Goal: Find specific page/section: Find specific page/section

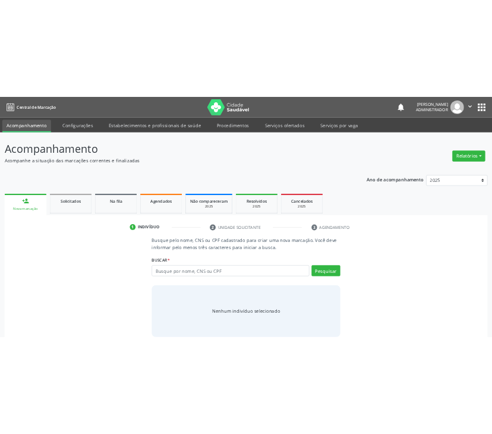
scroll to position [17, 0]
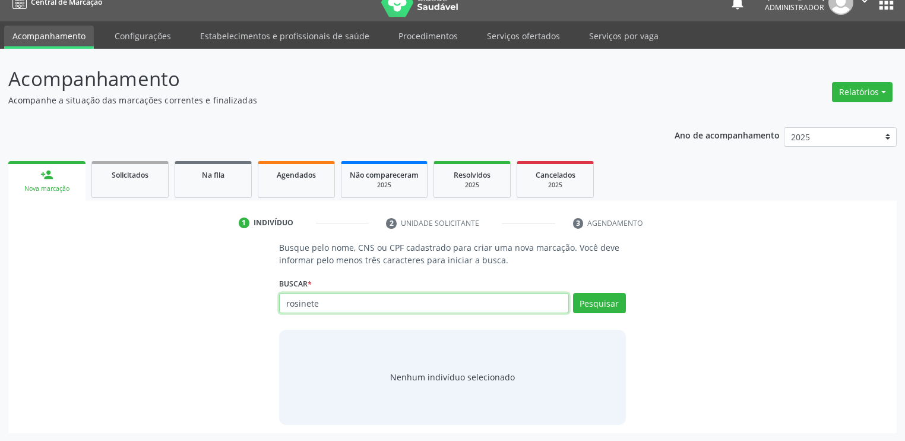
type input "rosinete"
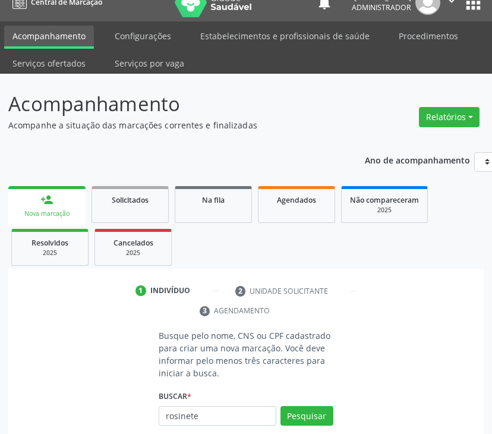
scroll to position [136, 0]
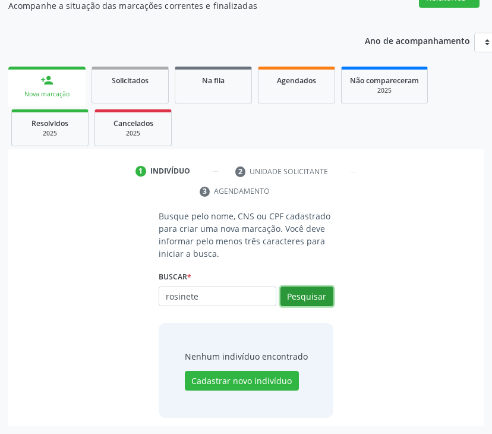
click at [292, 290] on button "Pesquisar" at bounding box center [306, 296] width 53 height 20
click at [307, 302] on button "Pesquisar" at bounding box center [306, 296] width 53 height 20
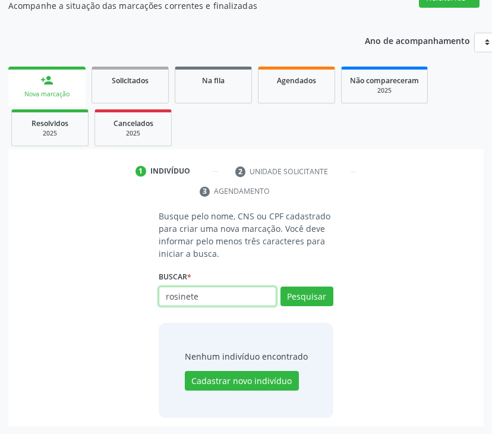
drag, startPoint x: 199, startPoint y: 301, endPoint x: 161, endPoint y: 291, distance: 39.2
click at [160, 291] on input "rosinete" at bounding box center [218, 296] width 118 height 20
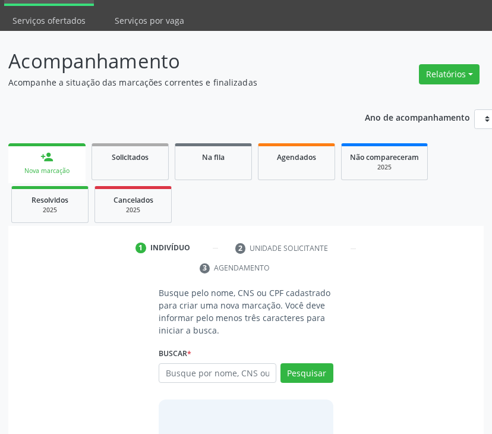
scroll to position [136, 0]
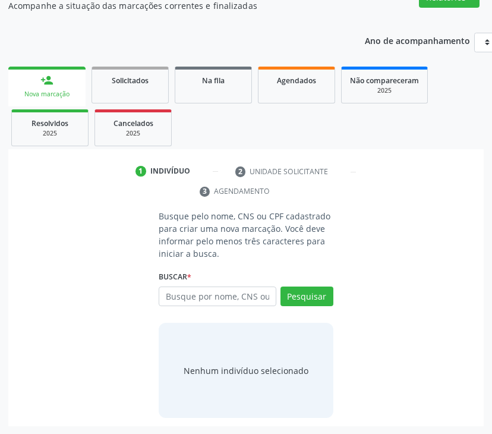
click at [206, 293] on input "text" at bounding box center [218, 296] width 118 height 20
type input "rosinete"
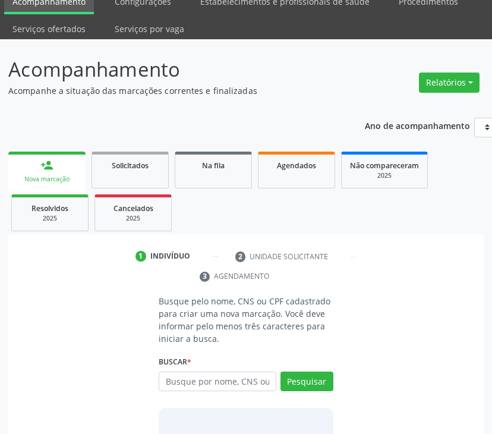
click at [242, 371] on input "text" at bounding box center [218, 381] width 118 height 20
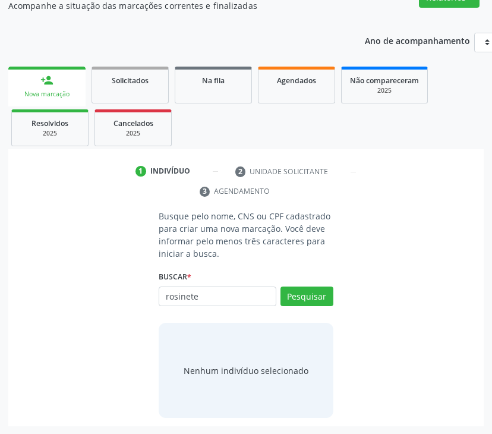
type input "rosinete"
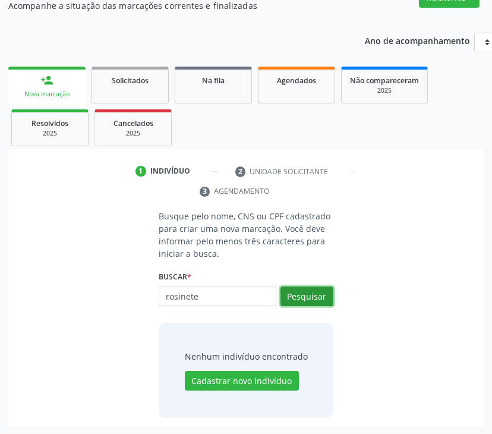
click at [303, 298] on button "Pesquisar" at bounding box center [306, 296] width 53 height 20
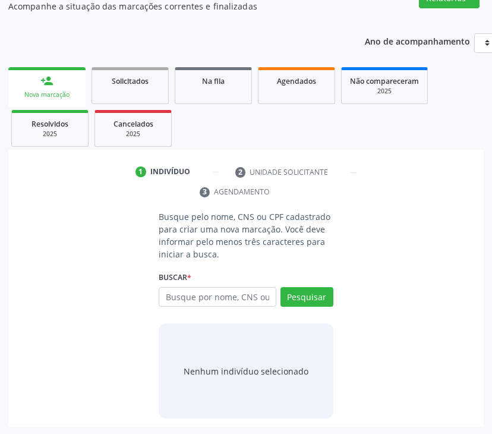
scroll to position [136, 0]
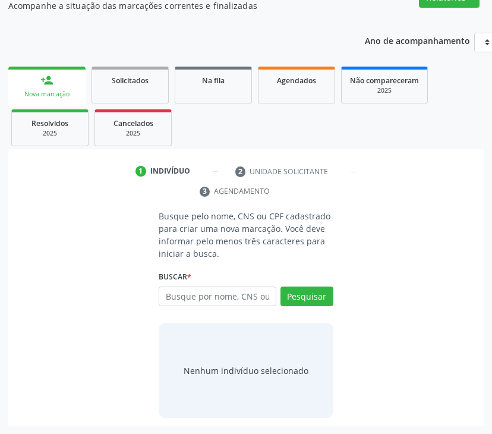
click at [200, 292] on input "text" at bounding box center [218, 296] width 118 height 20
type input "$props['complement'] = $props['complement'] ?? '';"
type input "r"
type input "Rosinete"
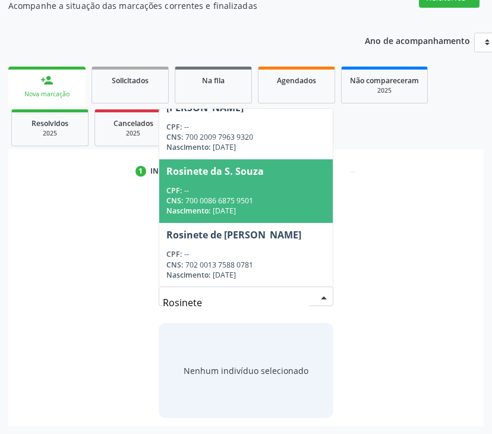
scroll to position [269, 0]
click at [238, 188] on div "CPF: --" at bounding box center [254, 190] width 177 height 10
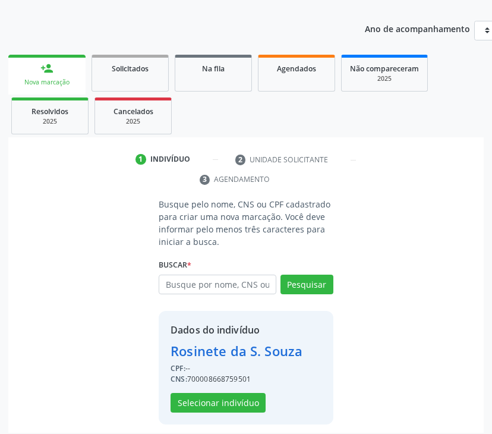
scroll to position [154, 0]
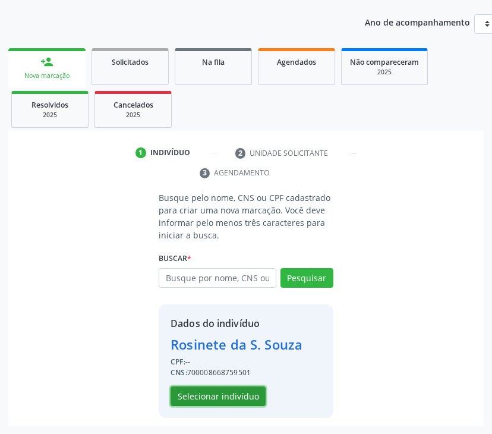
click at [202, 400] on button "Selecionar indivíduo" at bounding box center [218, 396] width 95 height 20
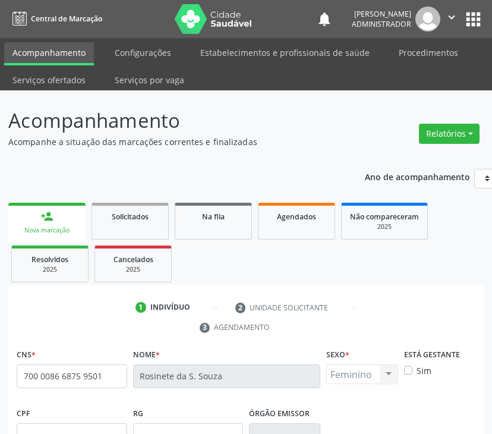
scroll to position [228, 0]
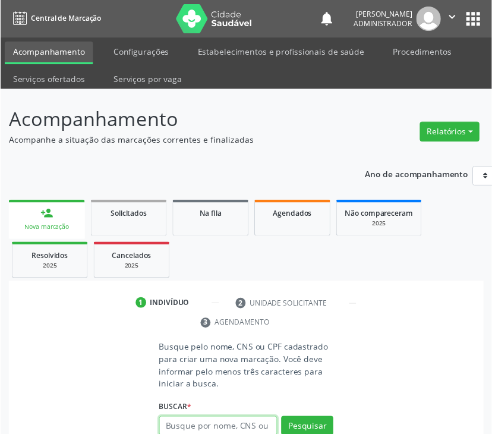
scroll to position [8, 0]
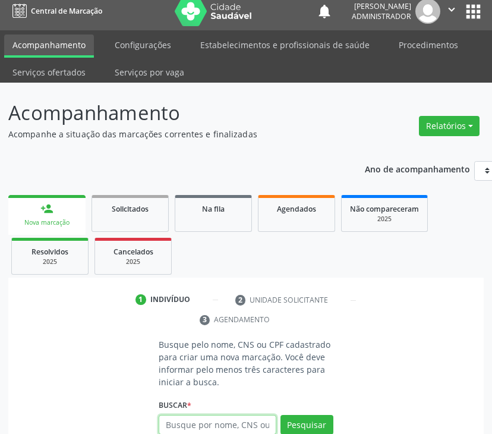
click at [184, 417] on input "text" at bounding box center [218, 425] width 118 height 20
paste input "700 0086 6875 9501"
type input "700 0086 6875 9501"
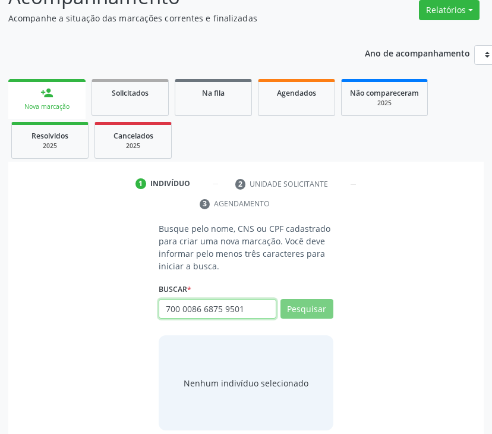
scroll to position [136, 0]
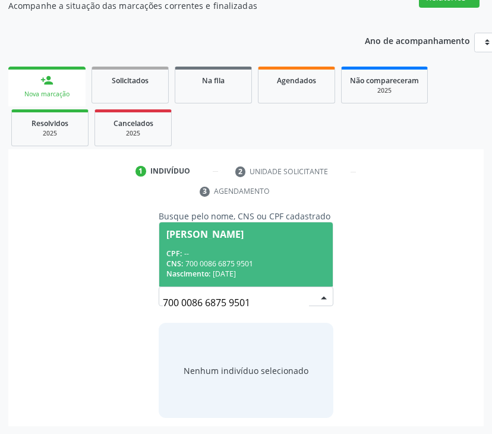
click at [220, 252] on div "CPF: --" at bounding box center [245, 253] width 159 height 10
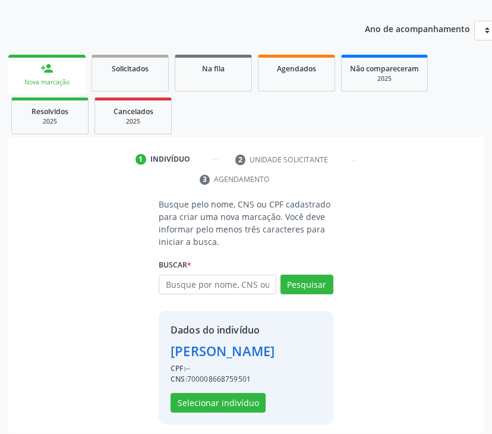
scroll to position [154, 0]
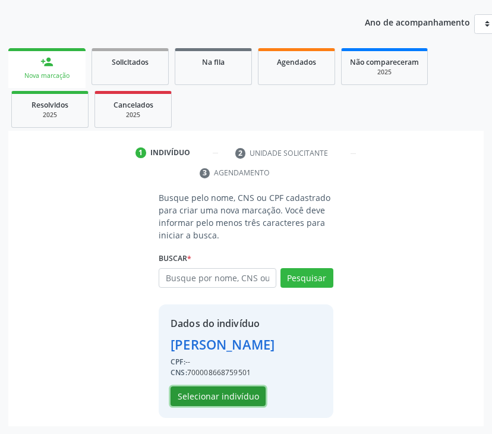
click at [195, 393] on button "Selecionar indivíduo" at bounding box center [218, 396] width 95 height 20
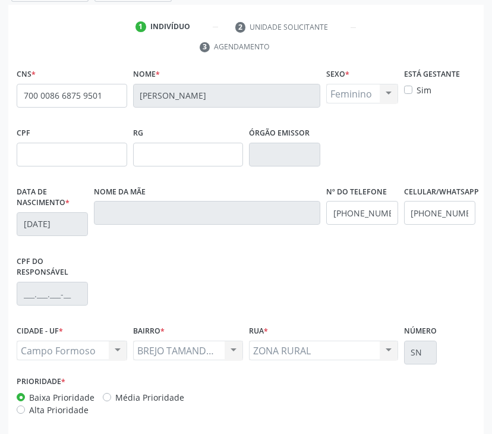
scroll to position [332, 0]
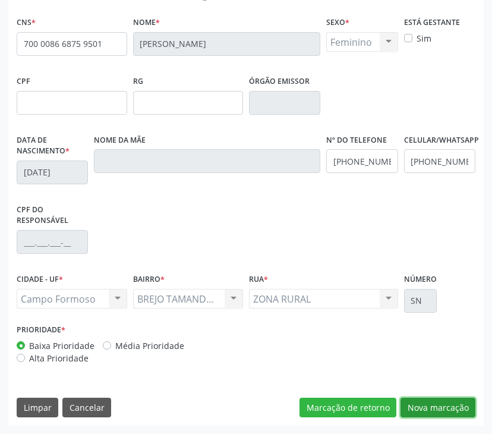
click at [437, 403] on button "Nova marcação" at bounding box center [437, 407] width 75 height 20
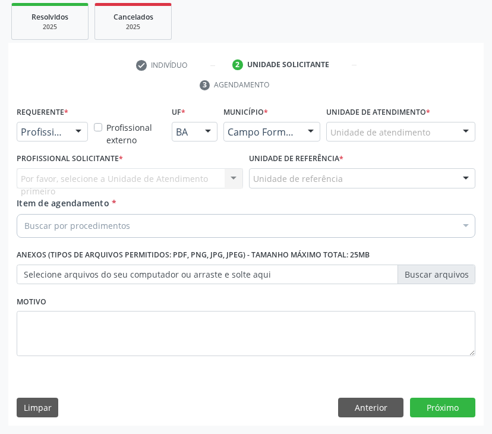
scroll to position [242, 0]
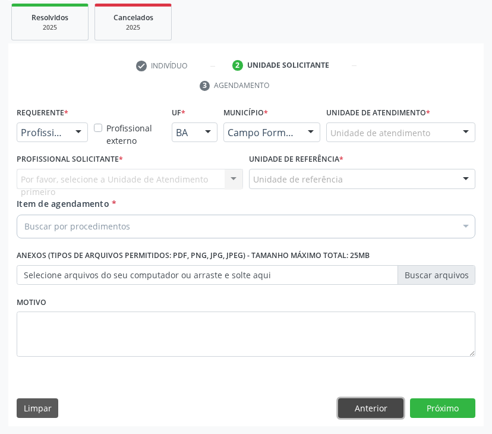
click at [368, 405] on button "Anterior" at bounding box center [370, 408] width 65 height 20
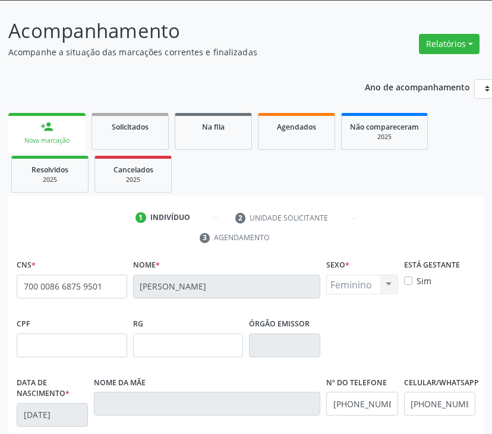
scroll to position [14, 0]
